Goal: Navigation & Orientation: Find specific page/section

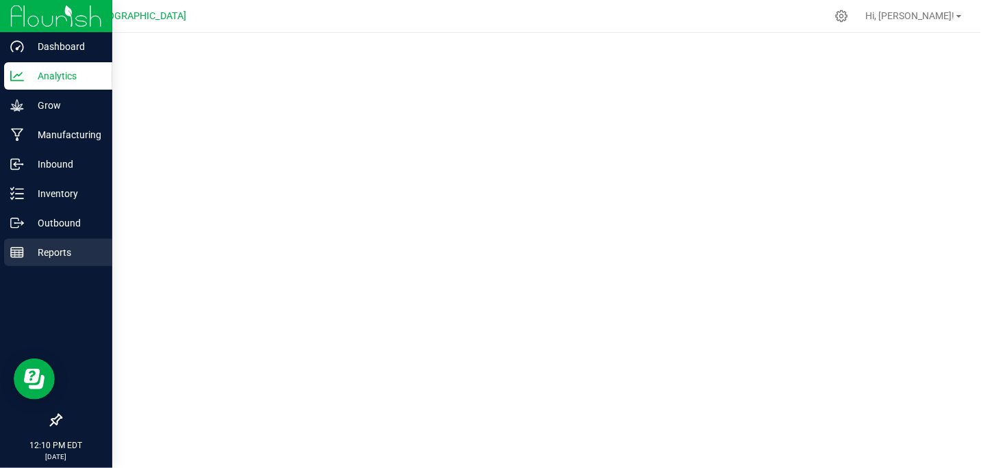
click at [49, 250] on p "Reports" at bounding box center [65, 253] width 82 height 16
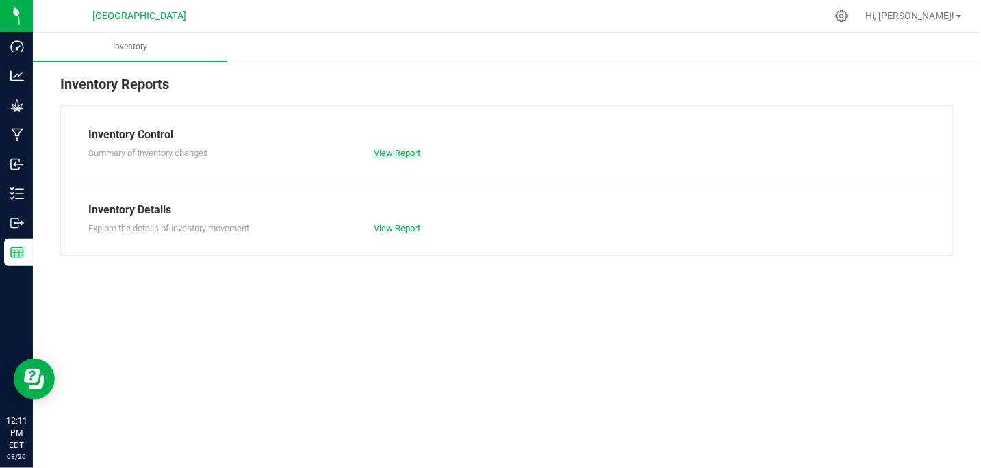
click at [403, 149] on link "View Report" at bounding box center [398, 153] width 47 height 10
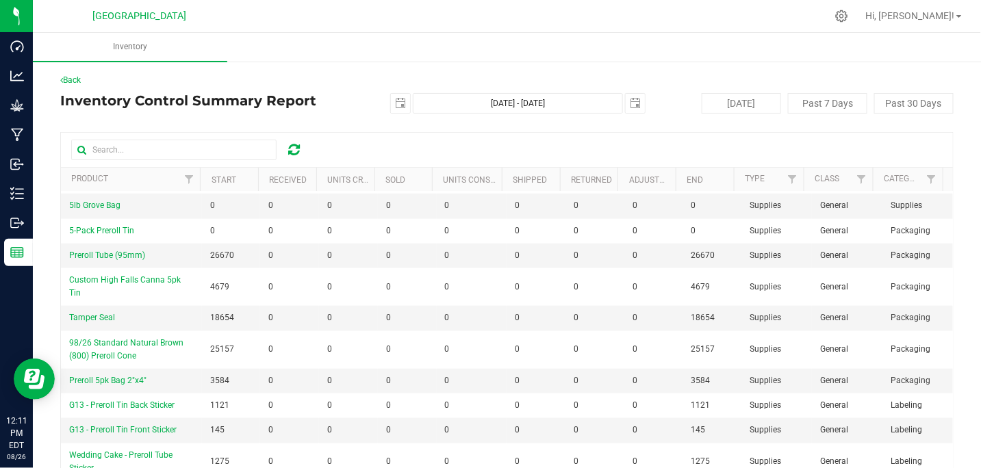
scroll to position [64, 0]
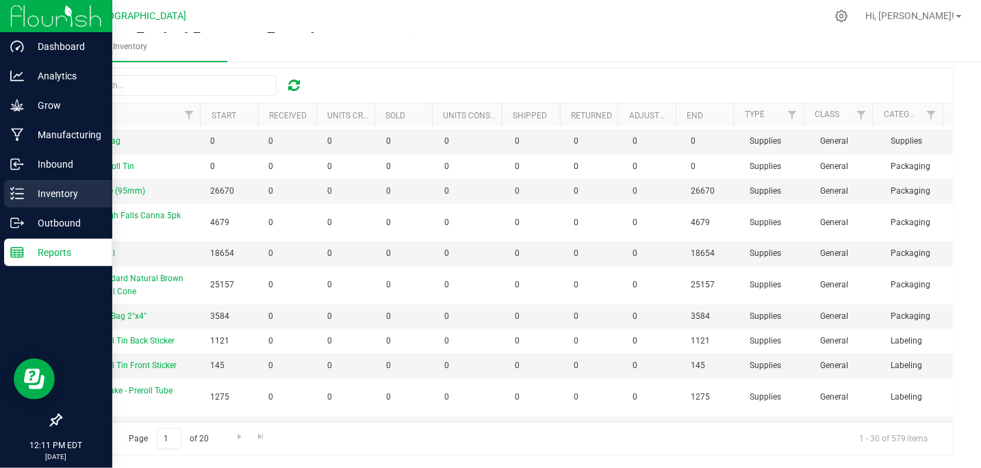
click at [60, 188] on p "Inventory" at bounding box center [65, 194] width 82 height 16
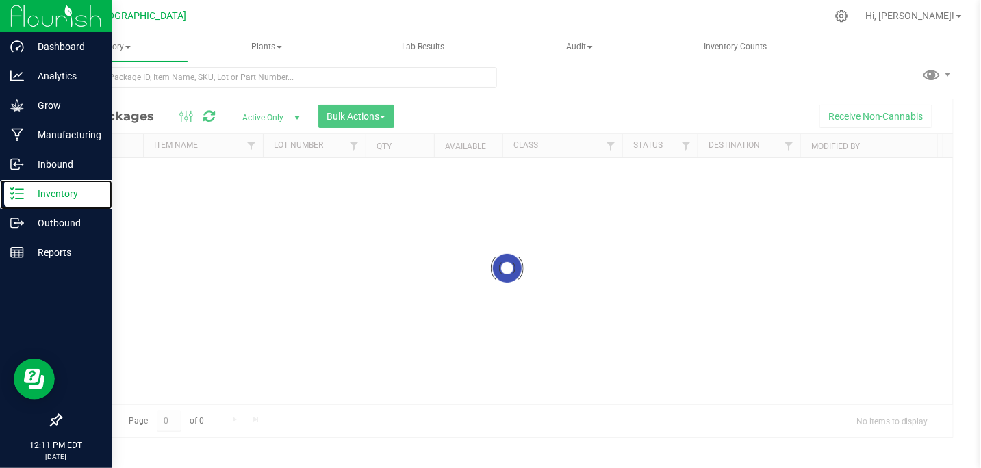
scroll to position [9, 0]
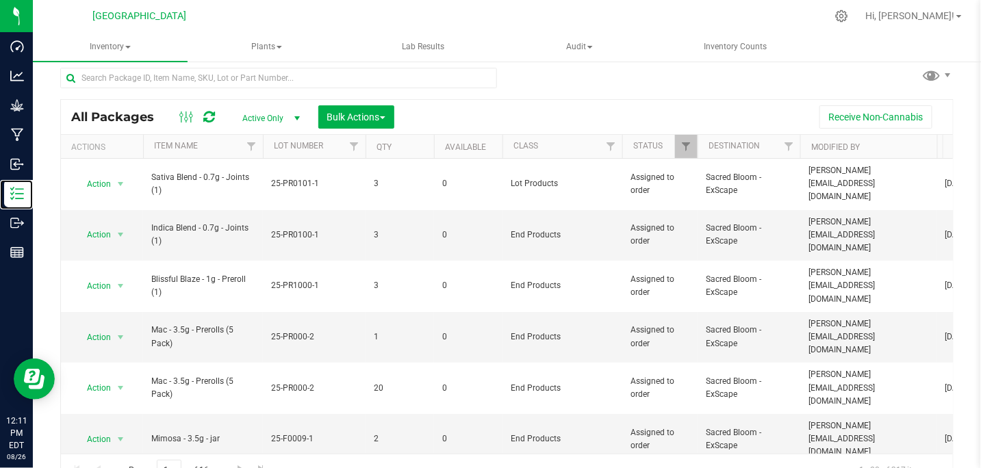
scroll to position [26, 0]
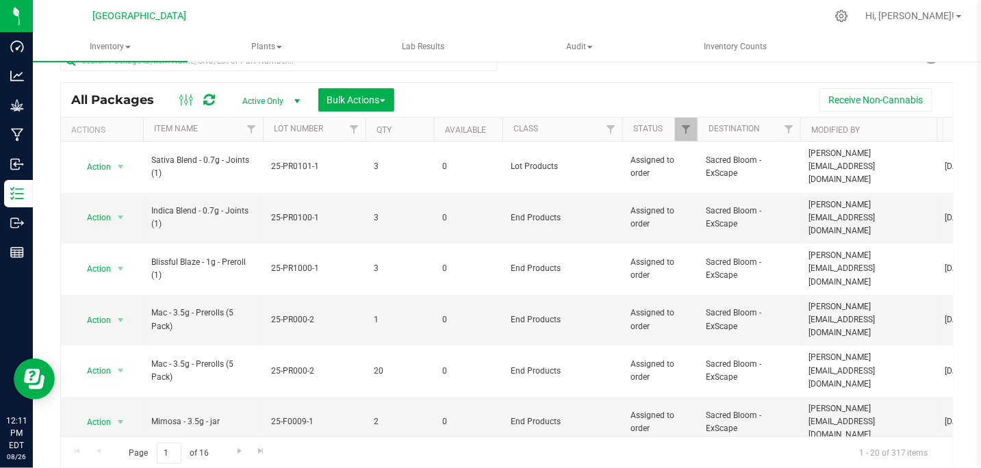
click at [297, 103] on span "select" at bounding box center [297, 101] width 11 height 11
click at [434, 80] on div at bounding box center [278, 67] width 437 height 32
click at [134, 46] on span "Inventory" at bounding box center [110, 47] width 155 height 29
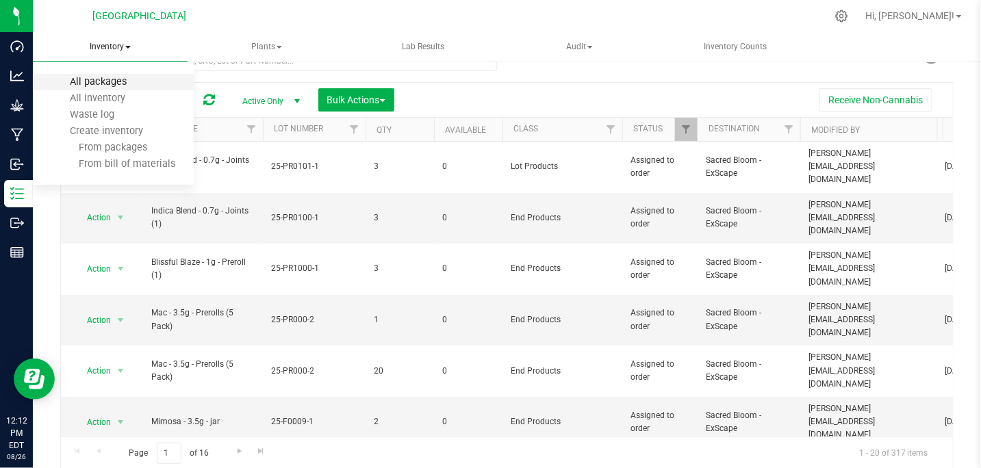
click at [117, 84] on span "All packages" at bounding box center [98, 82] width 94 height 12
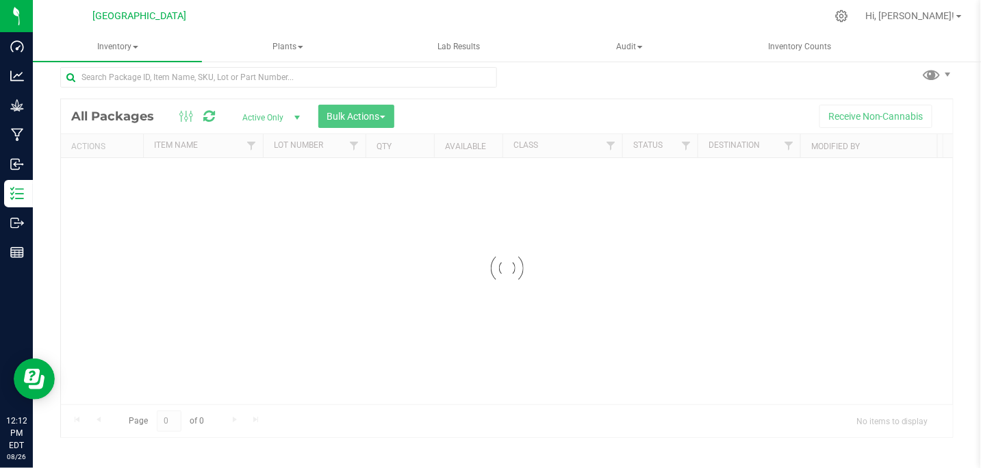
scroll to position [9, 0]
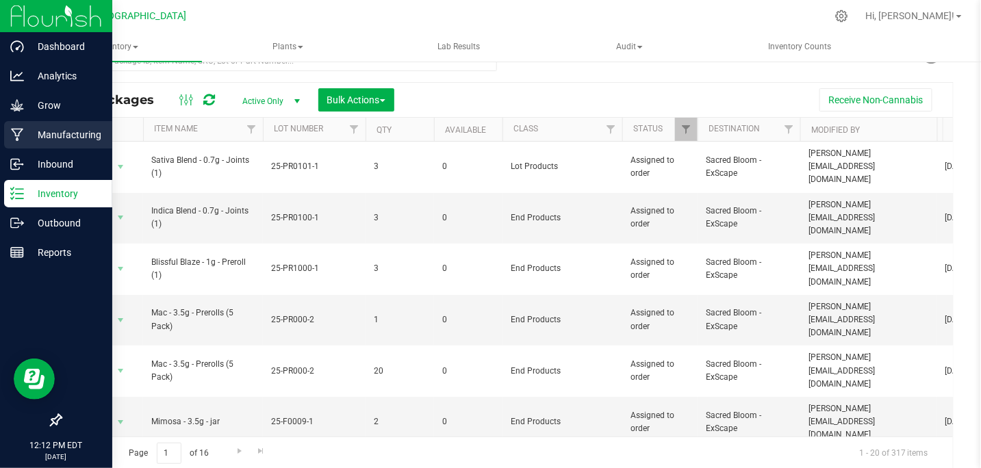
click at [80, 131] on p "Manufacturing" at bounding box center [65, 135] width 82 height 16
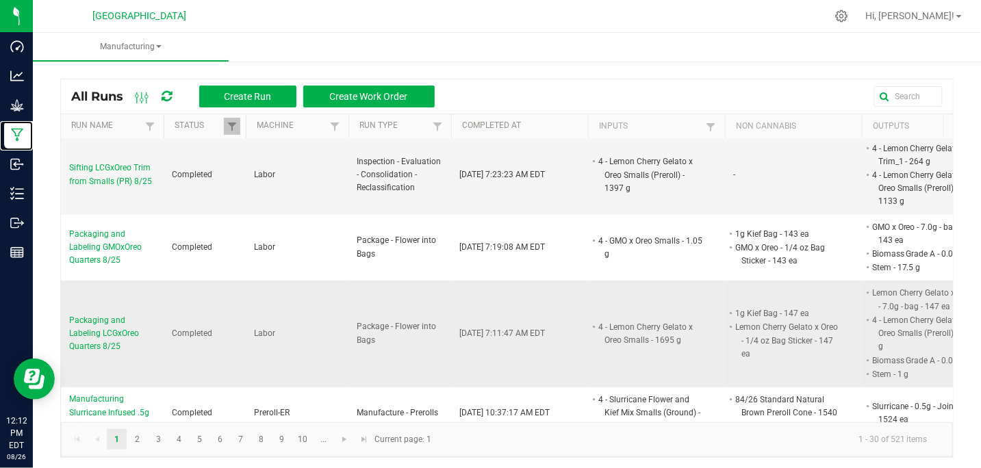
scroll to position [137, 0]
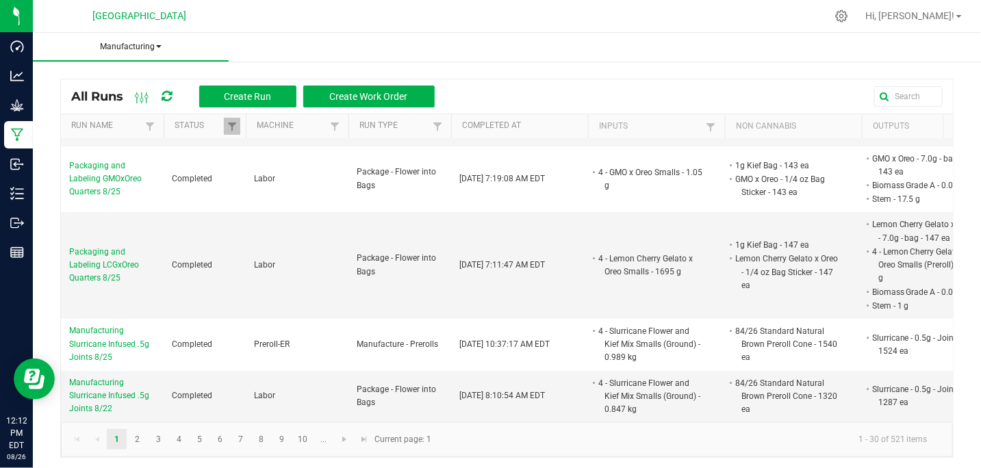
click at [158, 42] on span "Manufacturing" at bounding box center [131, 47] width 196 height 12
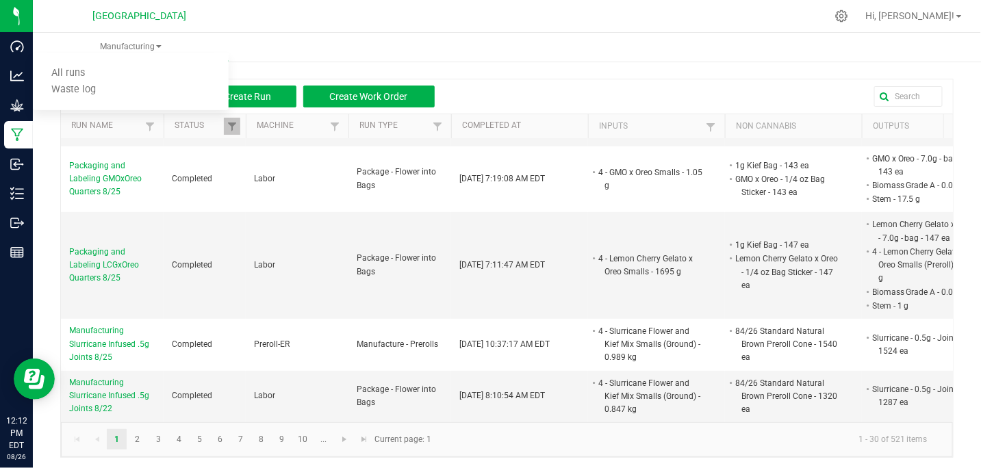
click at [318, 45] on ul "Manufacturing All runs Waste log" at bounding box center [523, 47] width 981 height 29
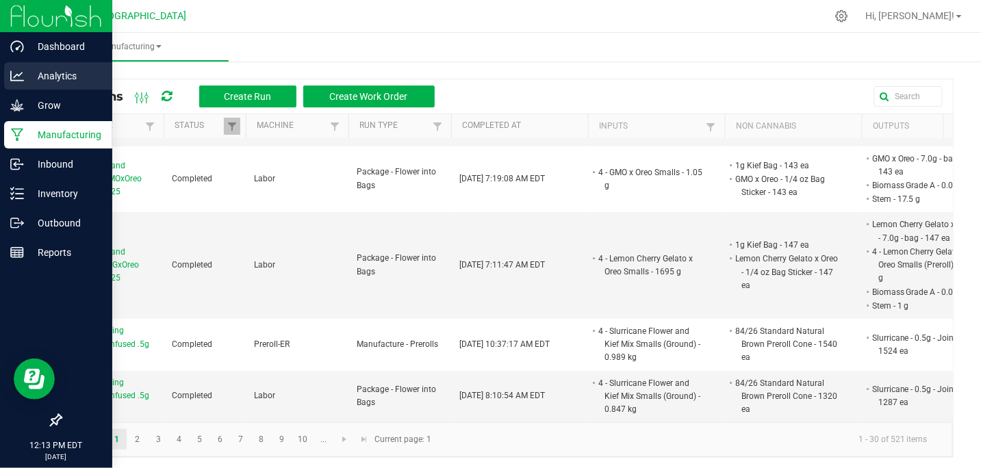
click at [59, 77] on p "Analytics" at bounding box center [65, 76] width 82 height 16
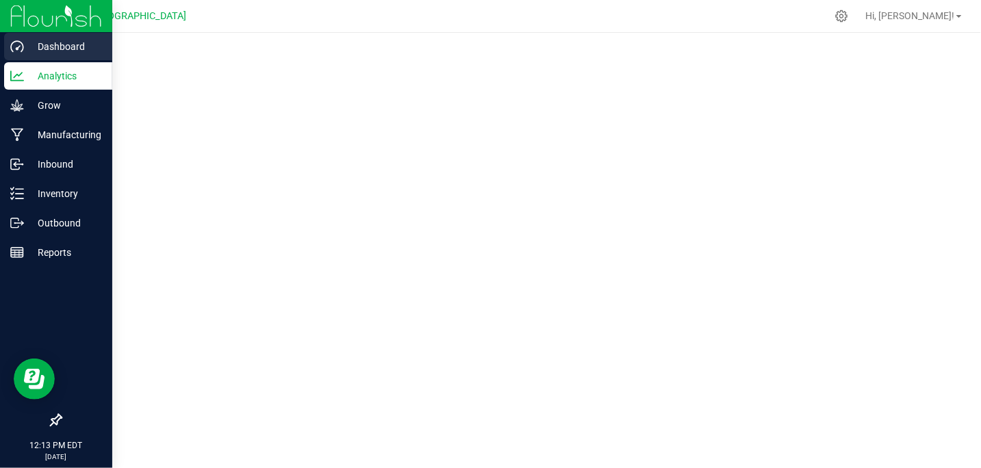
click at [60, 43] on p "Dashboard" at bounding box center [65, 46] width 82 height 16
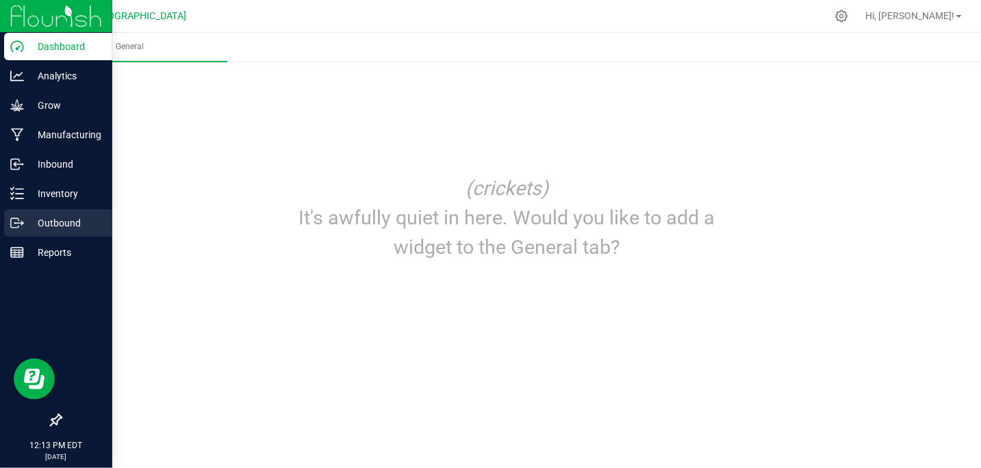
click at [48, 216] on p "Outbound" at bounding box center [65, 223] width 82 height 16
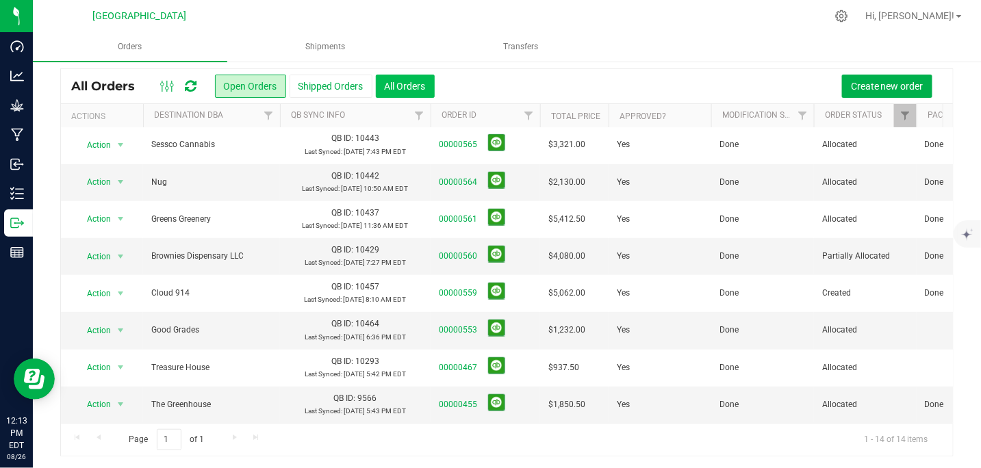
click at [403, 81] on button "All Orders" at bounding box center [405, 86] width 59 height 23
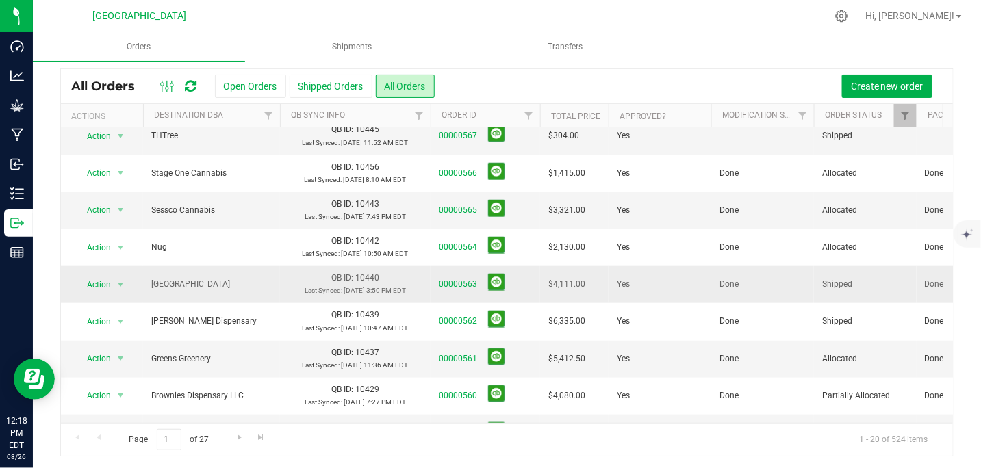
scroll to position [445, 0]
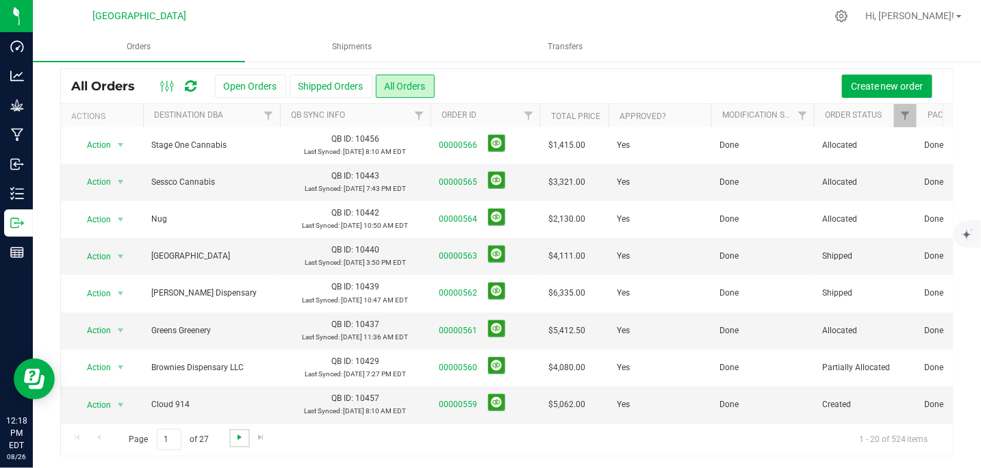
click at [235, 436] on span "Go to the next page" at bounding box center [239, 437] width 11 height 11
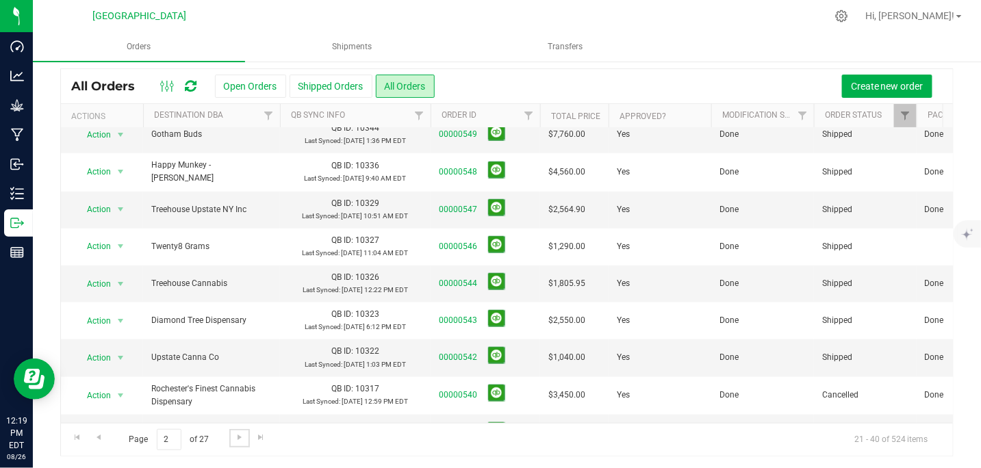
scroll to position [449, 0]
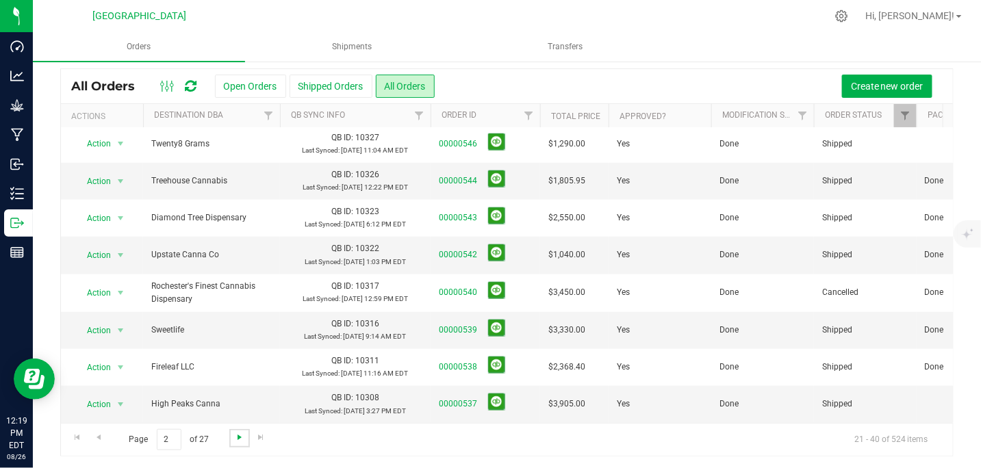
click at [238, 436] on span "Go to the next page" at bounding box center [239, 437] width 11 height 11
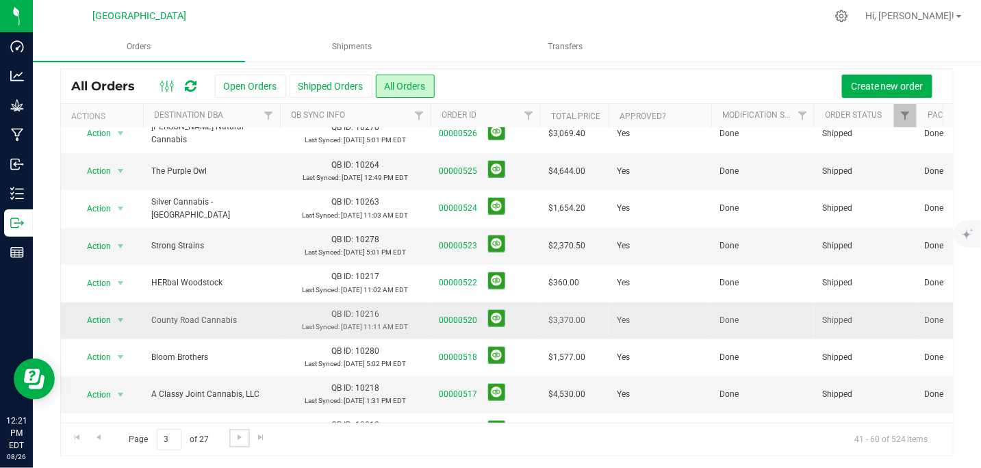
scroll to position [445, 0]
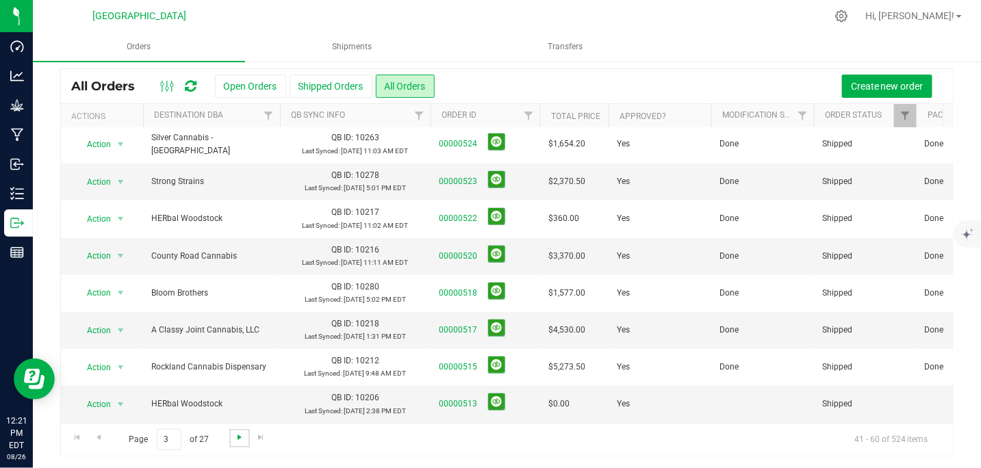
click at [236, 438] on span "Go to the next page" at bounding box center [239, 437] width 11 height 11
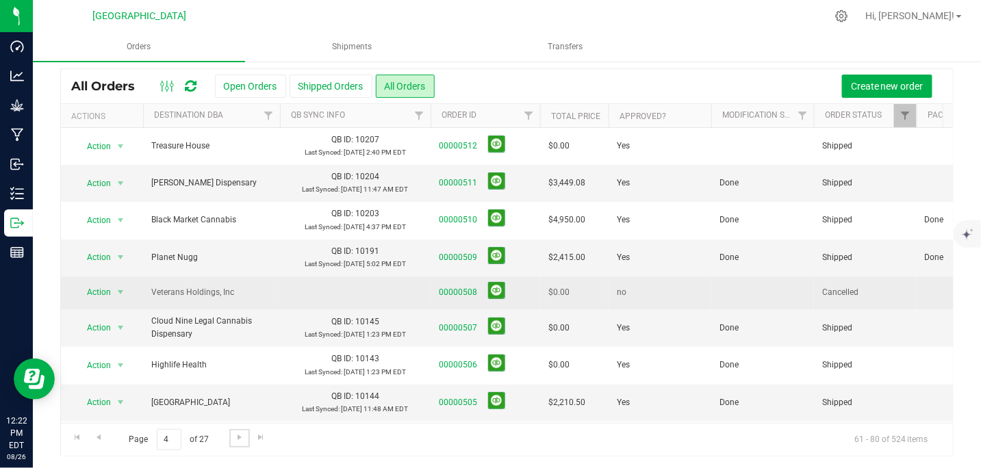
scroll to position [0, 0]
